Goal: Information Seeking & Learning: Learn about a topic

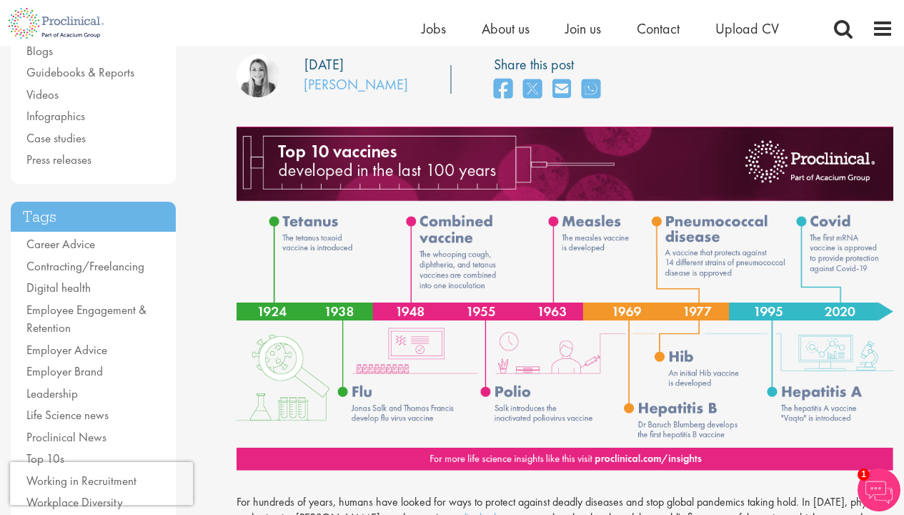
scroll to position [172, 0]
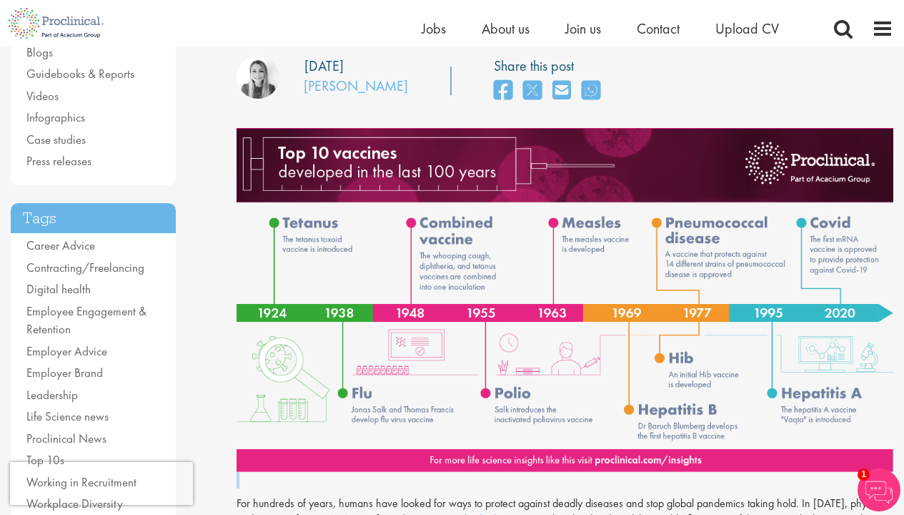
drag, startPoint x: 802, startPoint y: 492, endPoint x: 799, endPoint y: 481, distance: 11.1
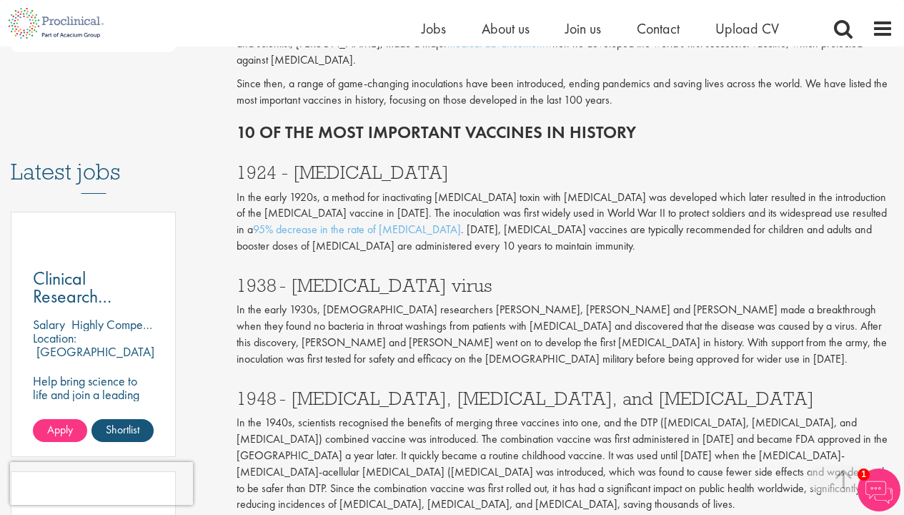
scroll to position [643, 0]
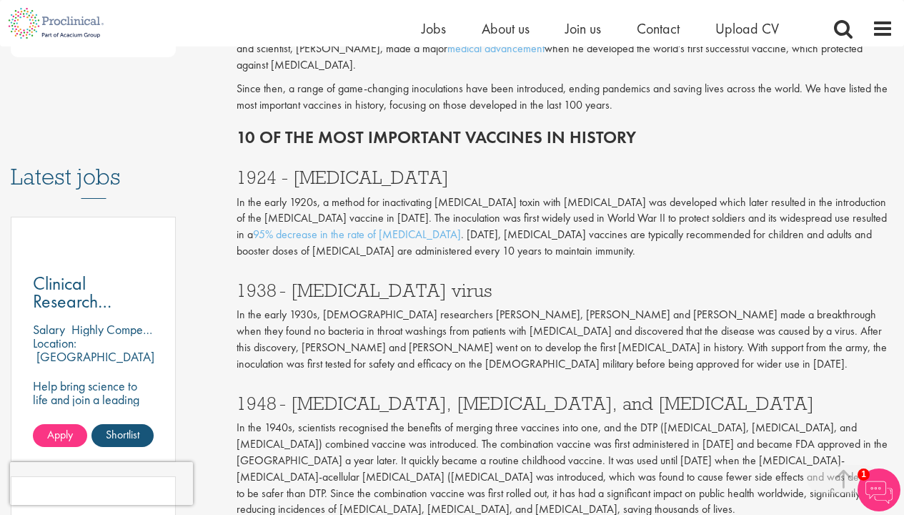
drag, startPoint x: 239, startPoint y: 137, endPoint x: 633, endPoint y: 134, distance: 394.6
click at [633, 134] on h2 "10 of the most important vaccines in history" at bounding box center [565, 137] width 657 height 19
copy h2 "10 of the most important vaccines in history"
click at [400, 128] on h2 "10 of the most important vaccines in history" at bounding box center [565, 137] width 657 height 19
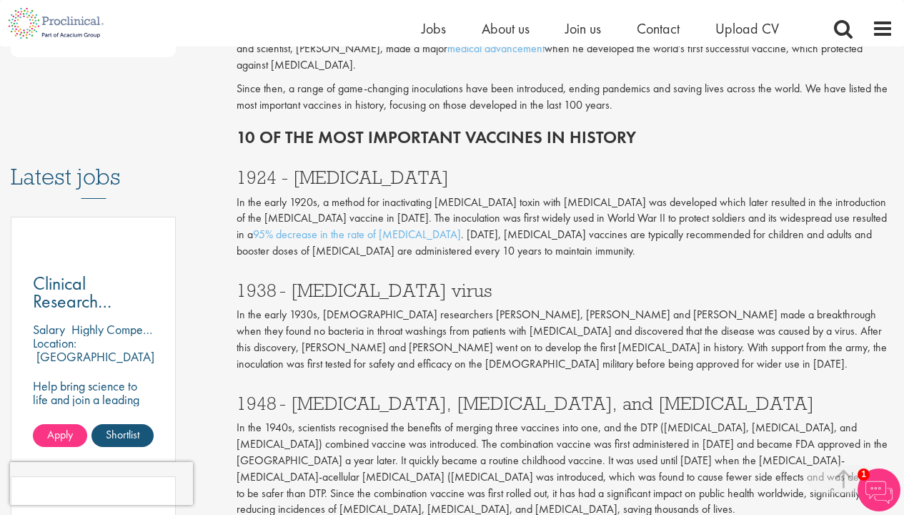
drag, startPoint x: 239, startPoint y: 129, endPoint x: 640, endPoint y: 124, distance: 401.0
click at [640, 128] on h2 "10 of the most important vaccines in history" at bounding box center [565, 137] width 657 height 19
copy h2 "10 of the most important vaccines in history"
click at [566, 67] on p "For hundreds of years, humans have looked for ways to protect against deadly di…" at bounding box center [565, 49] width 657 height 49
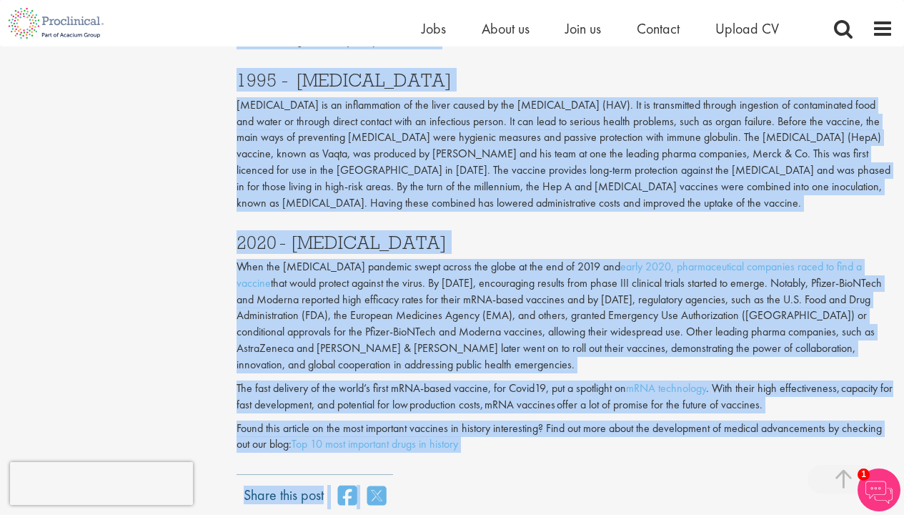
scroll to position [1762, 0]
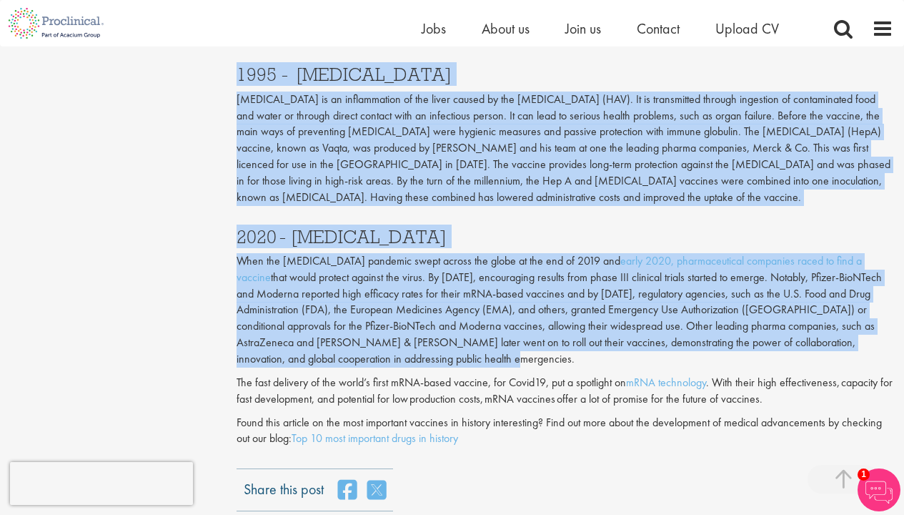
drag, startPoint x: 239, startPoint y: 139, endPoint x: 427, endPoint y: 279, distance: 234.4
copy div "6116 - Loremip Dolors Am con adipi 7107e, s doeius tem incididuntut laboree dol…"
